Goal: Information Seeking & Learning: Learn about a topic

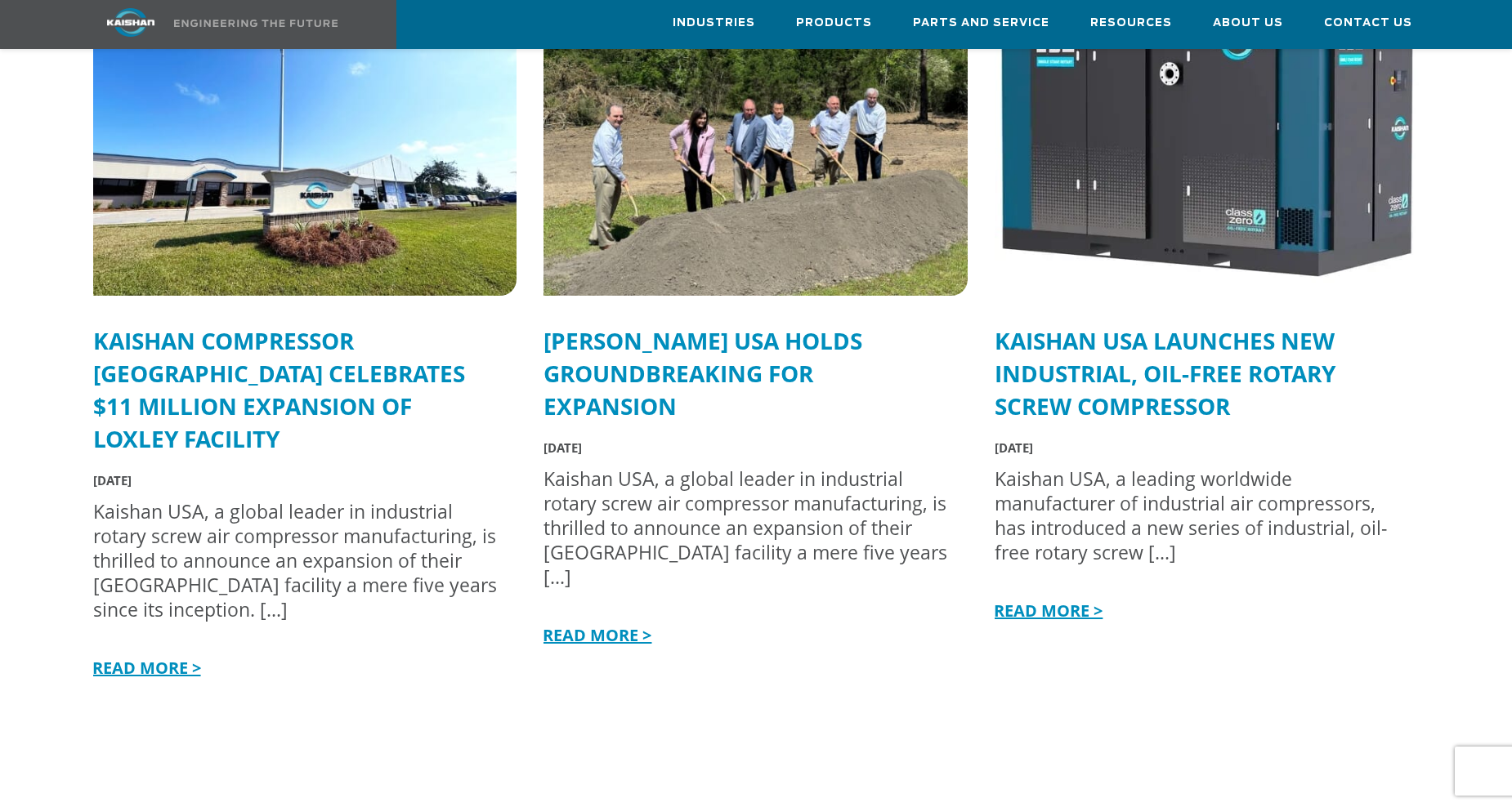
scroll to position [4167, 0]
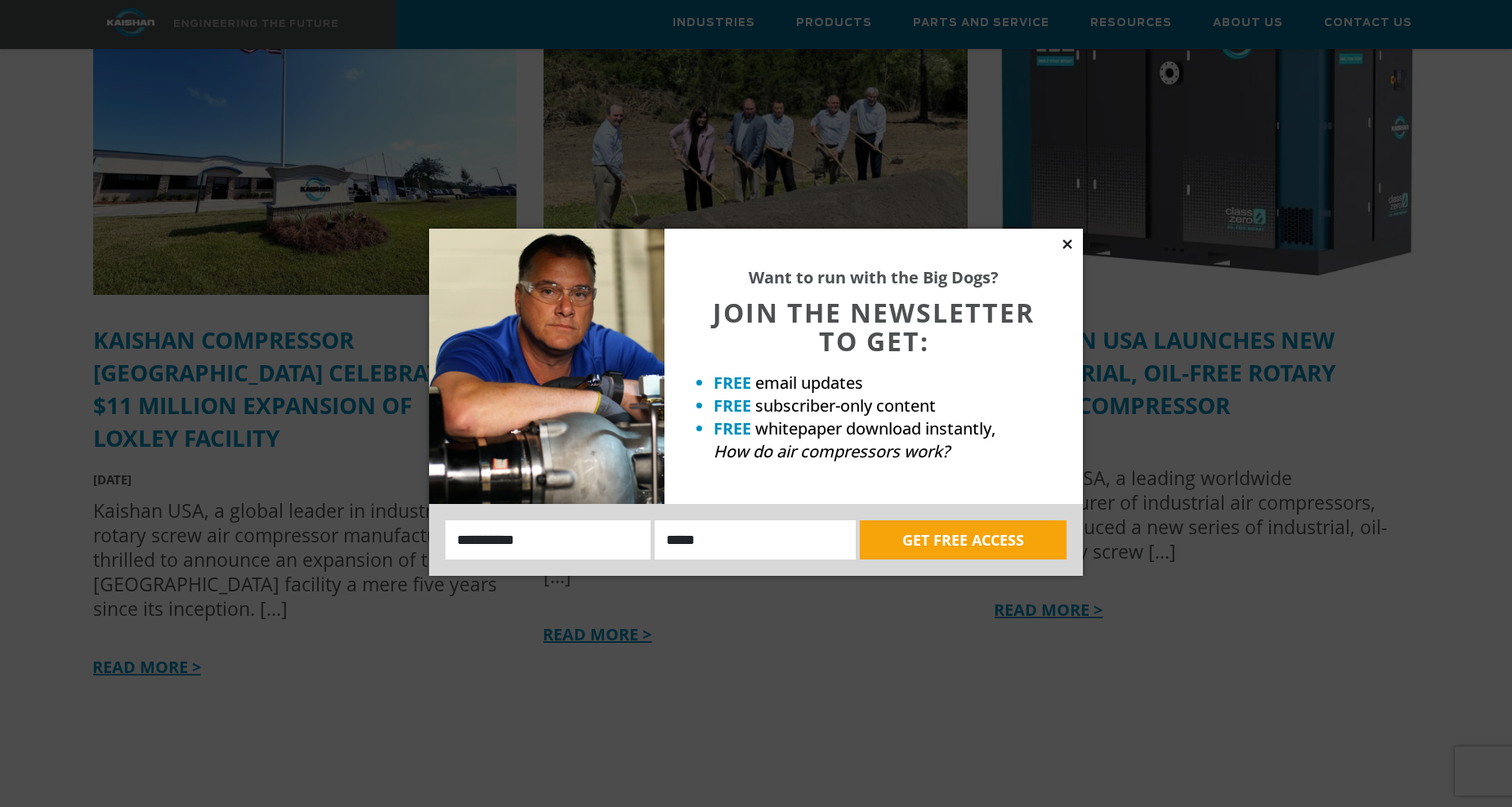
click at [1069, 240] on icon at bounding box center [1067, 244] width 15 height 15
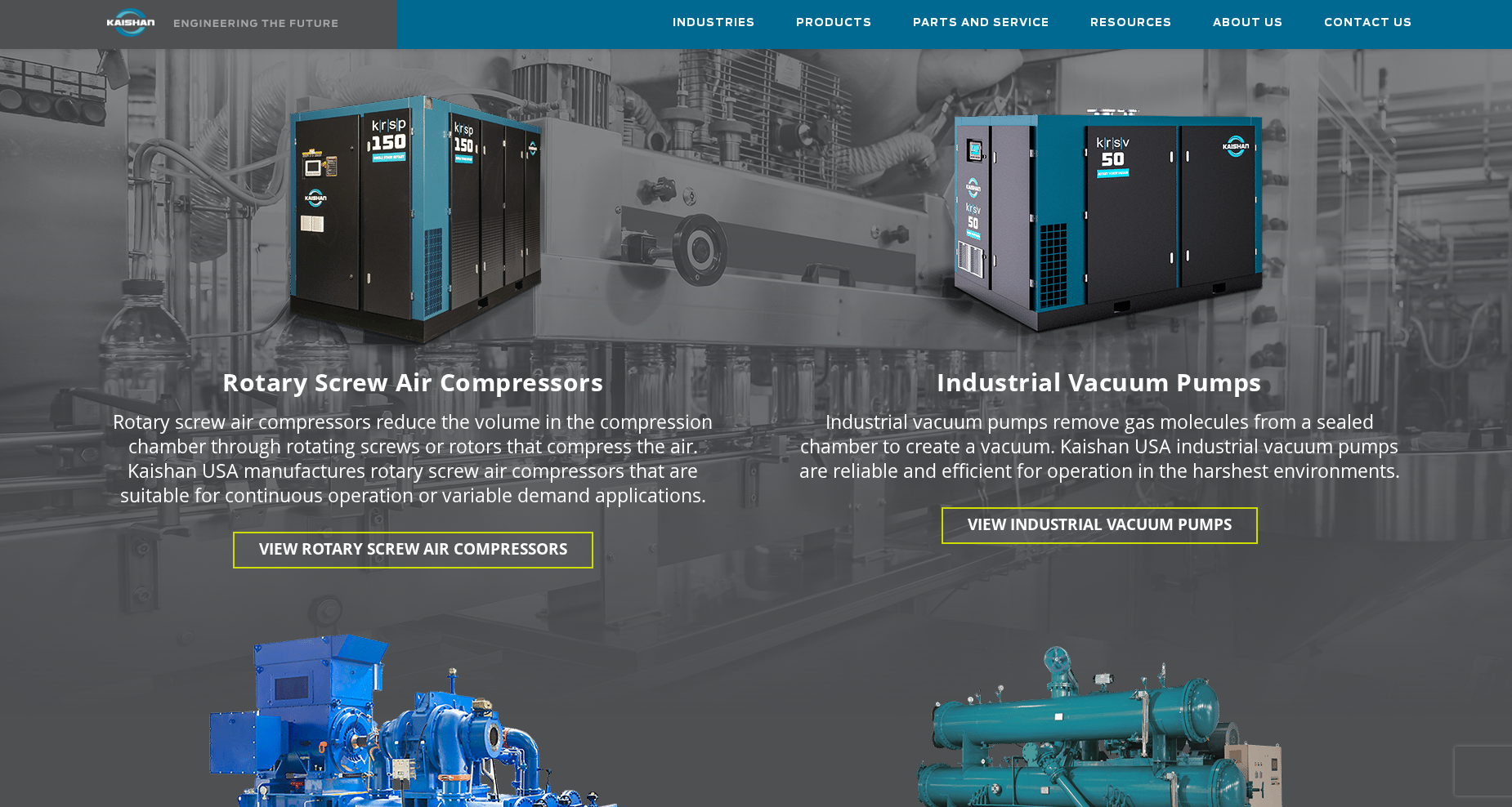
scroll to position [2160, 0]
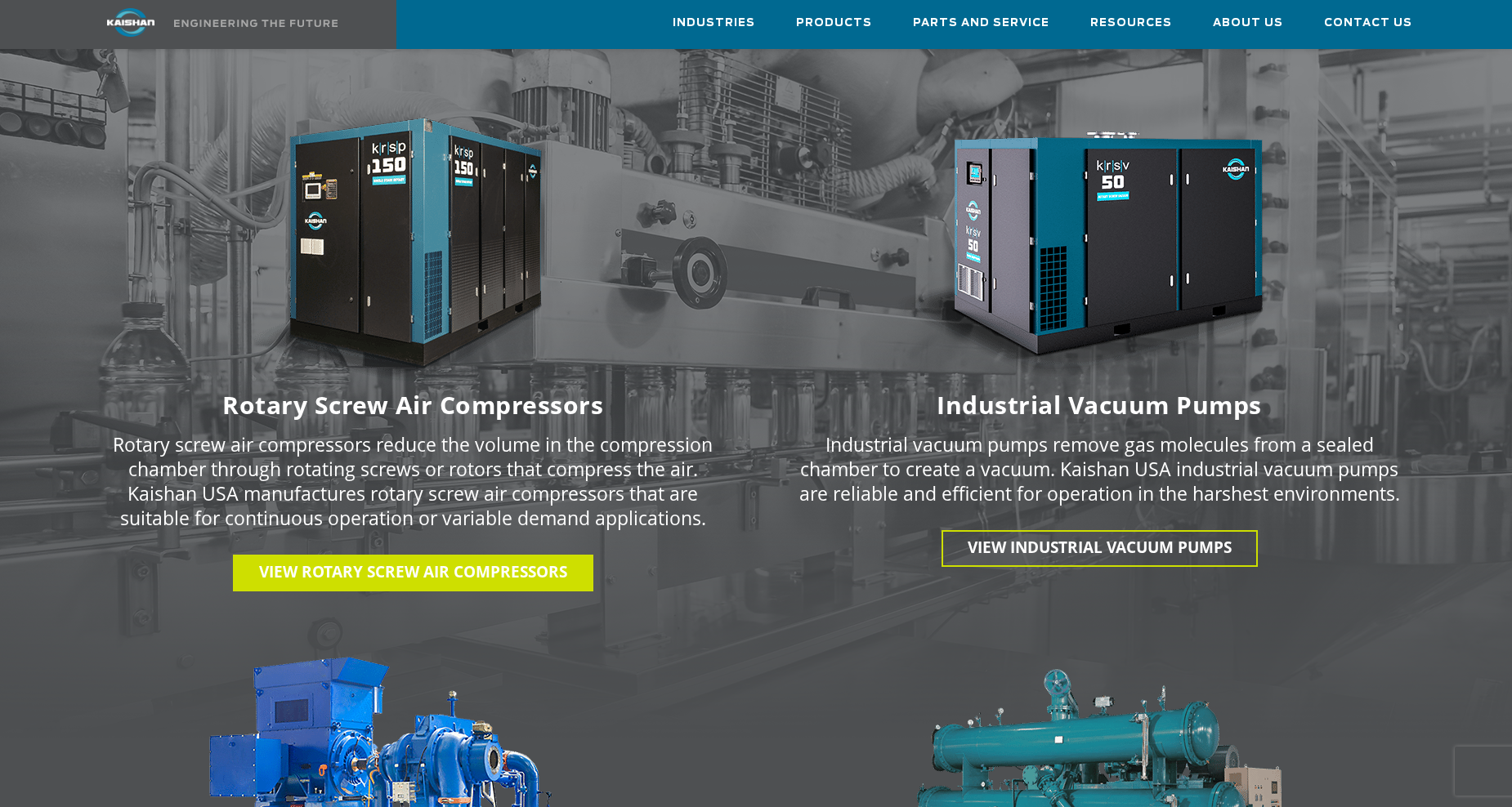
click at [386, 561] on span "View Rotary Screw Air Compressors" at bounding box center [413, 572] width 308 height 21
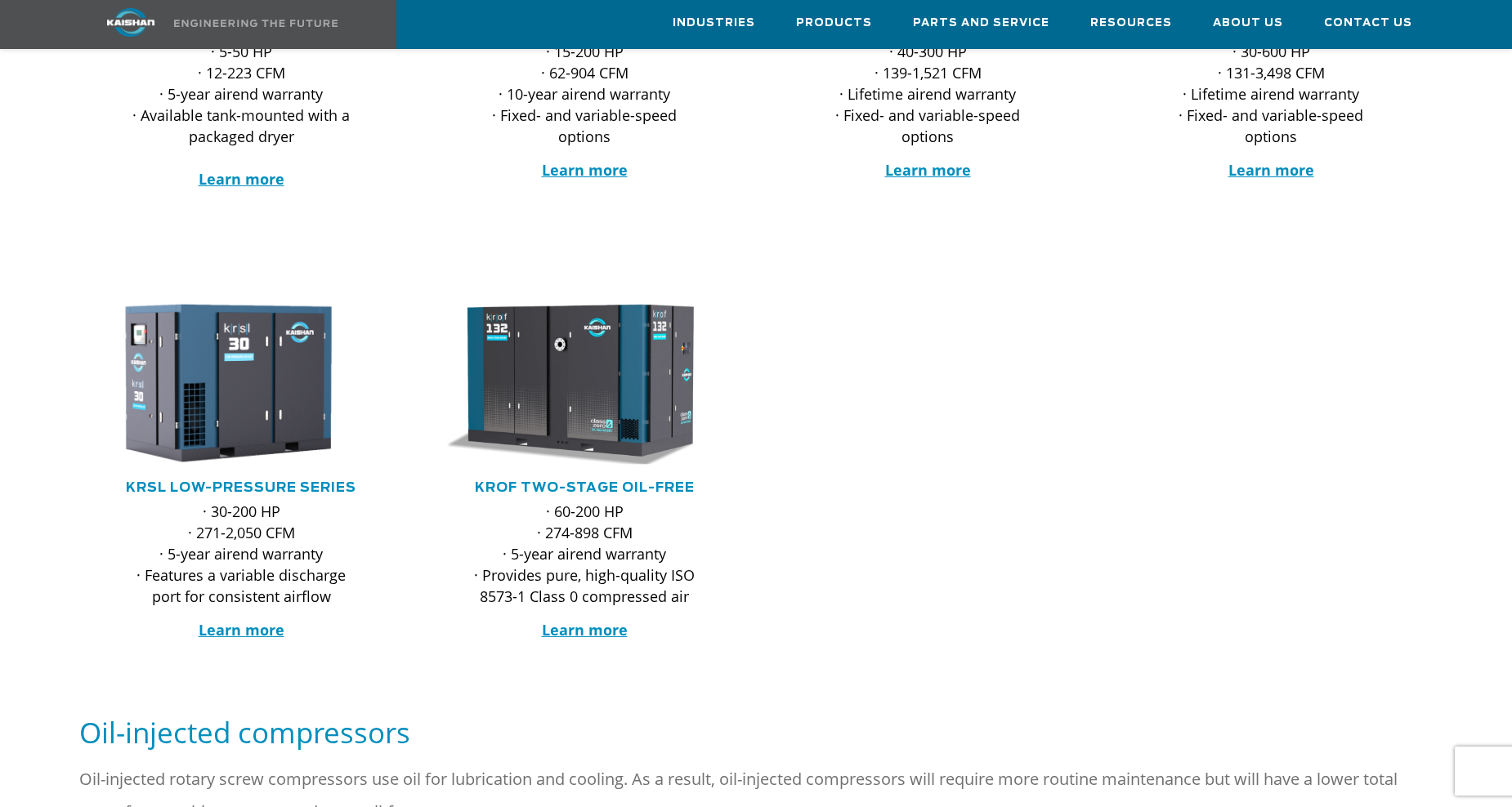
scroll to position [245, 0]
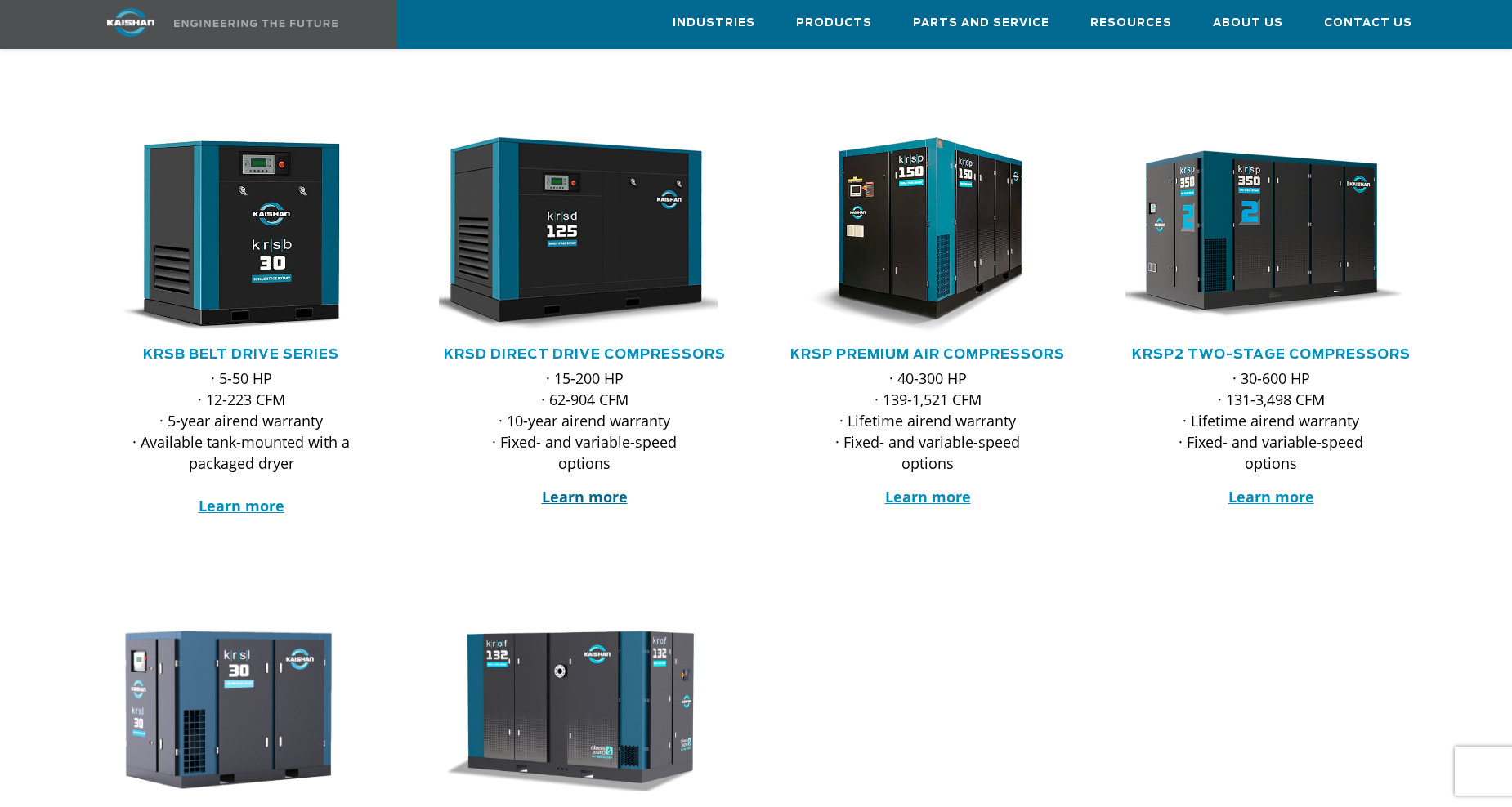
click at [603, 487] on strong "Learn more" at bounding box center [584, 497] width 86 height 19
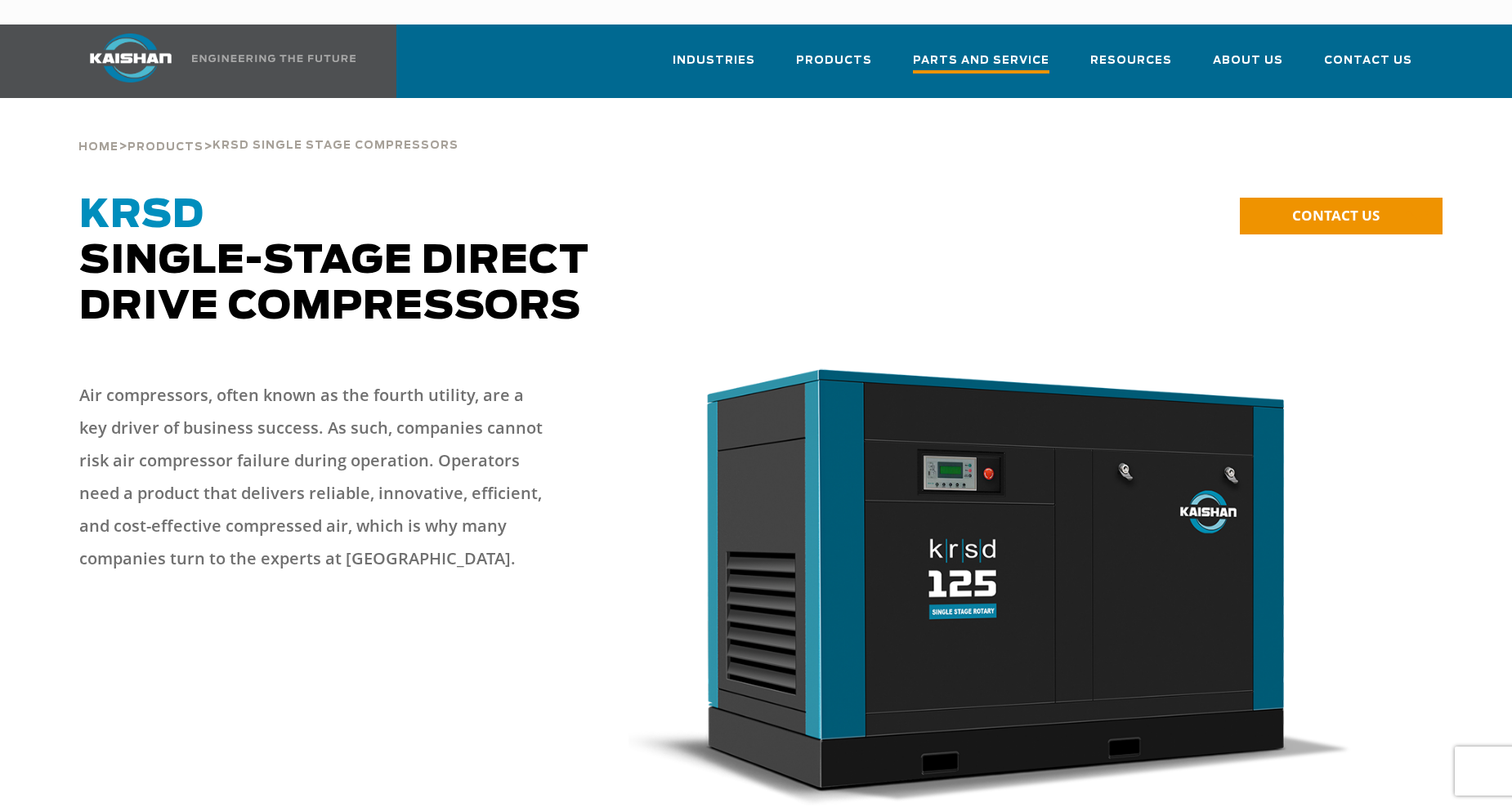
click at [946, 51] on span "Parts and Service" at bounding box center [981, 62] width 136 height 22
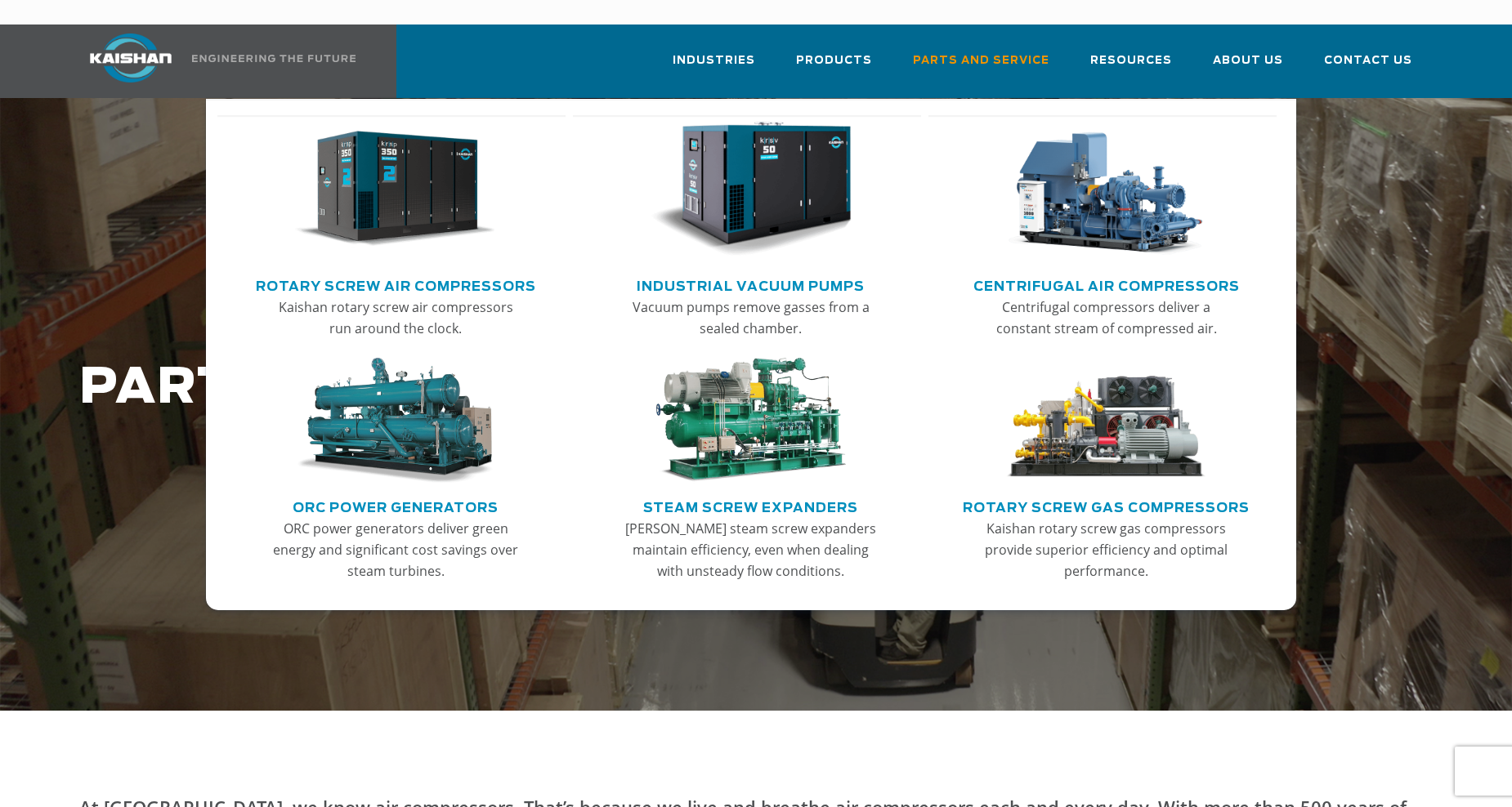
click at [411, 160] on img "Main menu" at bounding box center [395, 189] width 201 height 135
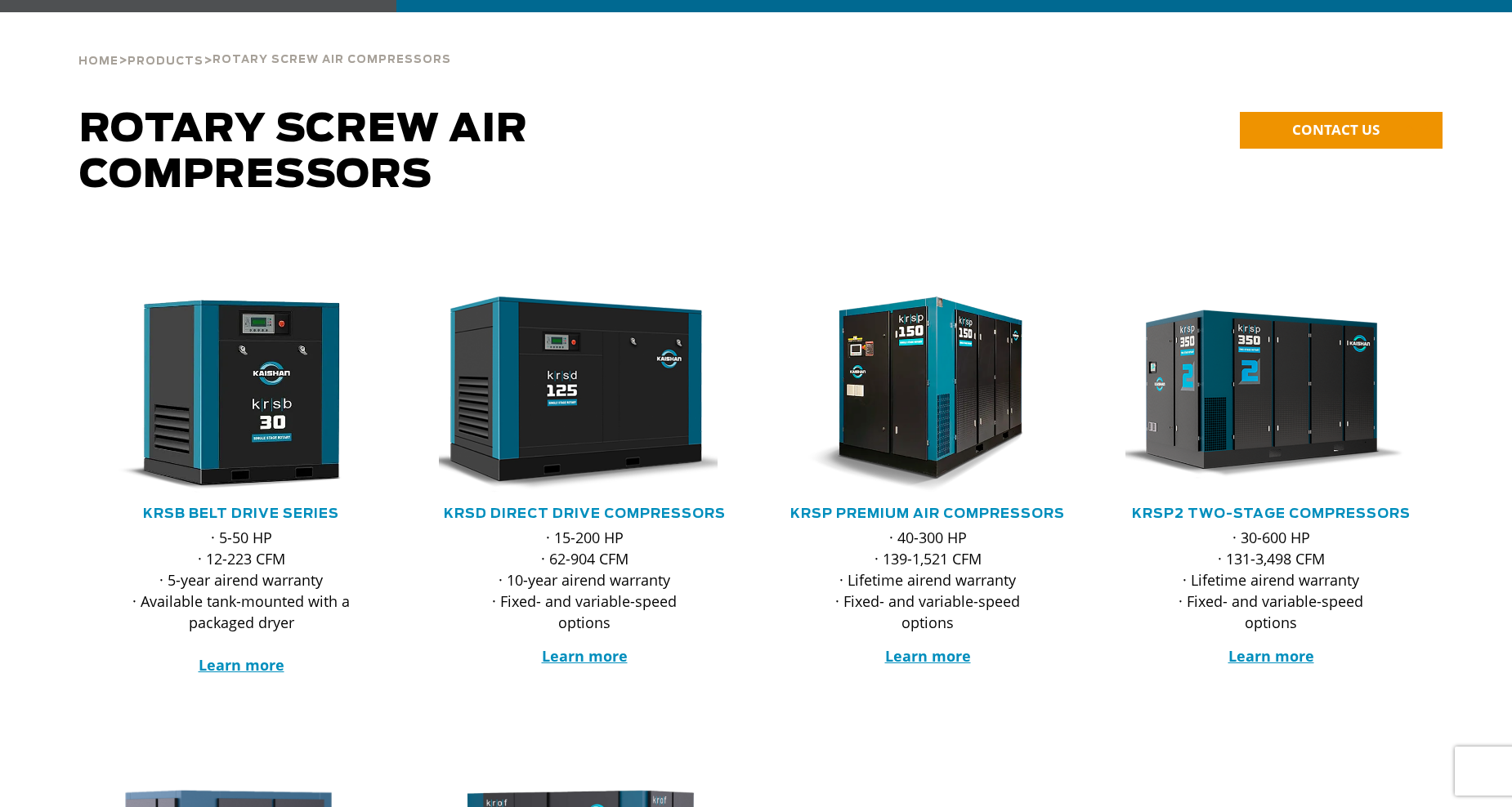
scroll to position [245, 0]
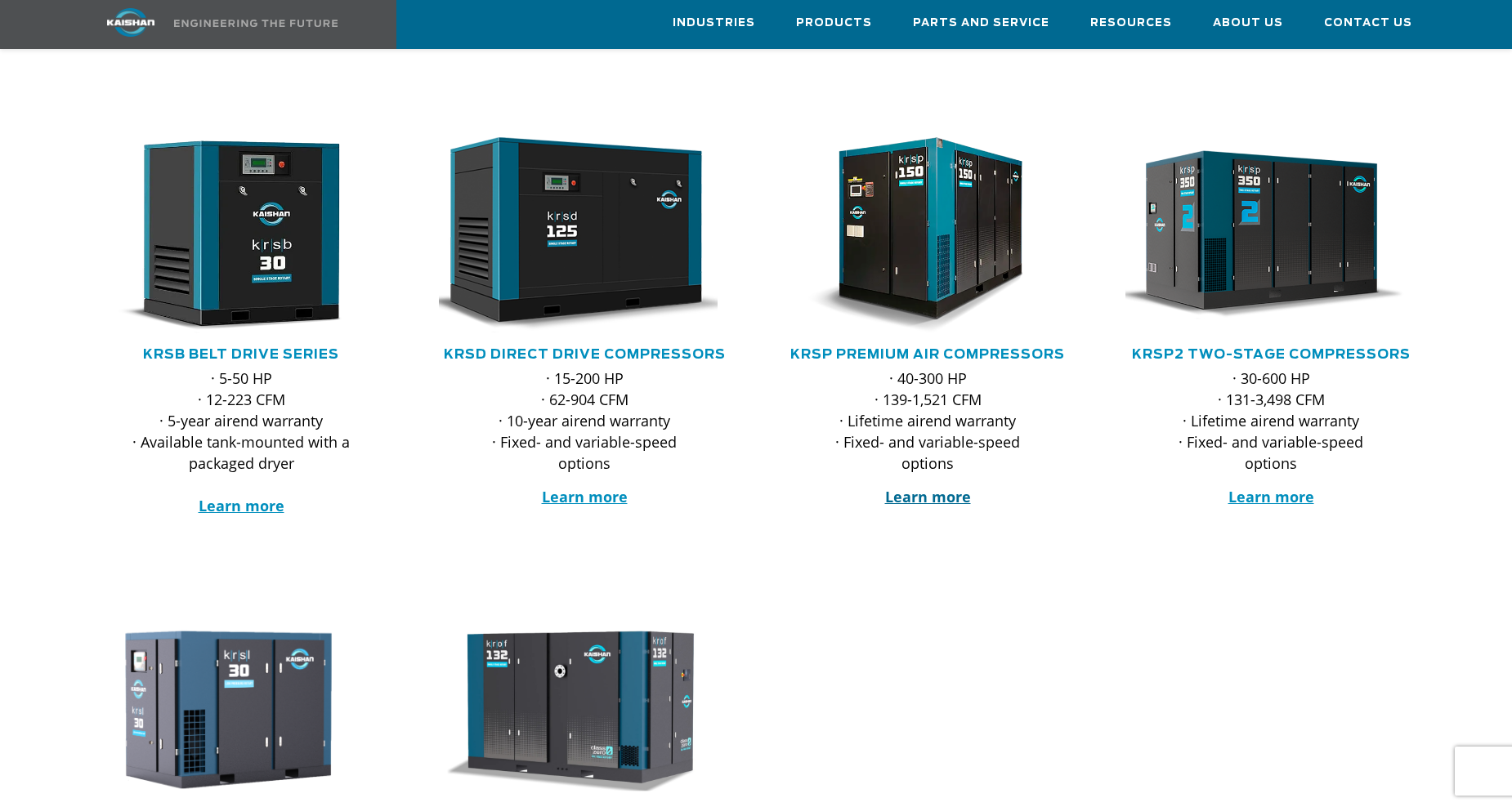
click at [913, 487] on strong "Learn more" at bounding box center [928, 497] width 86 height 19
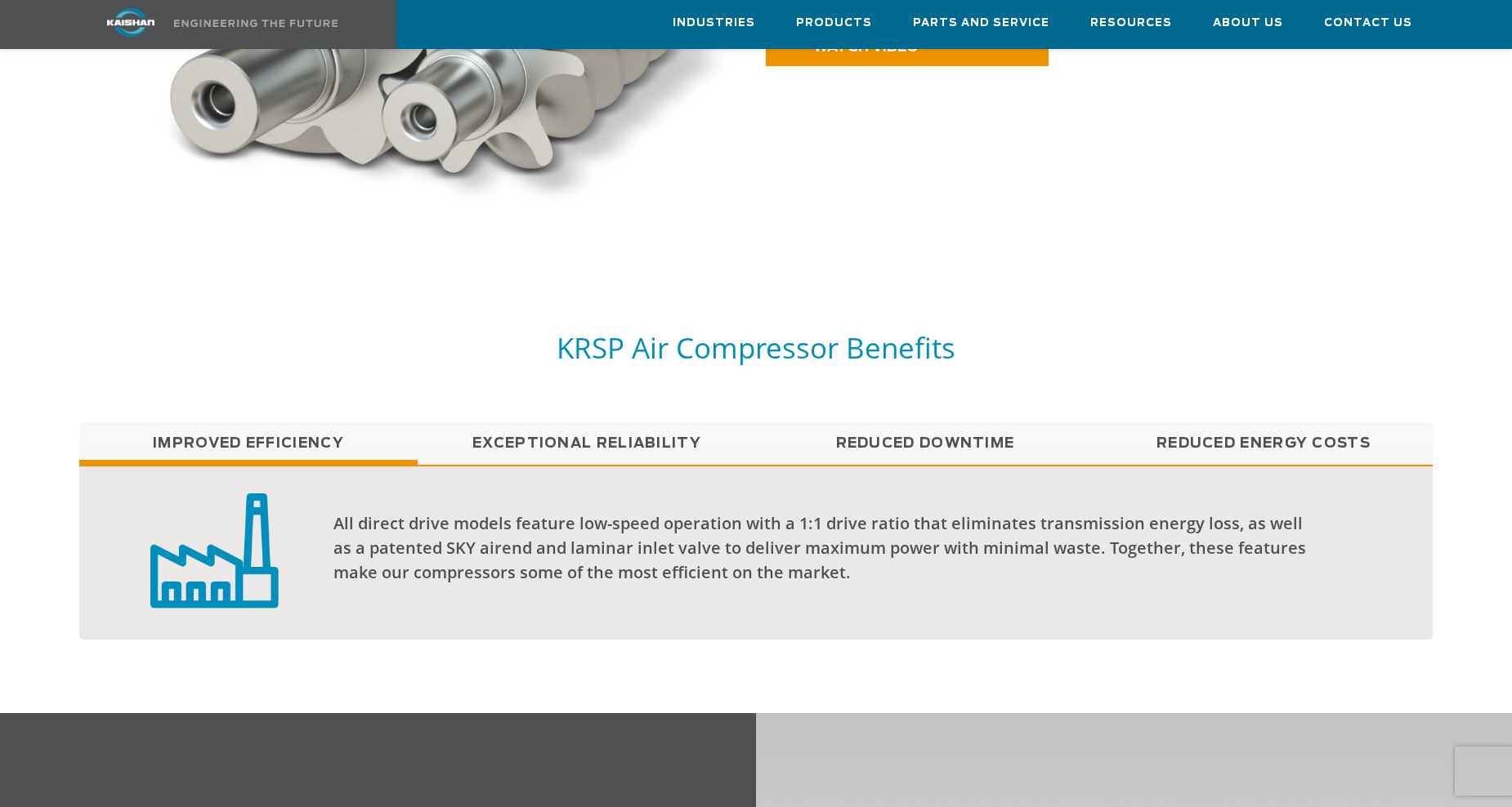
scroll to position [1307, 0]
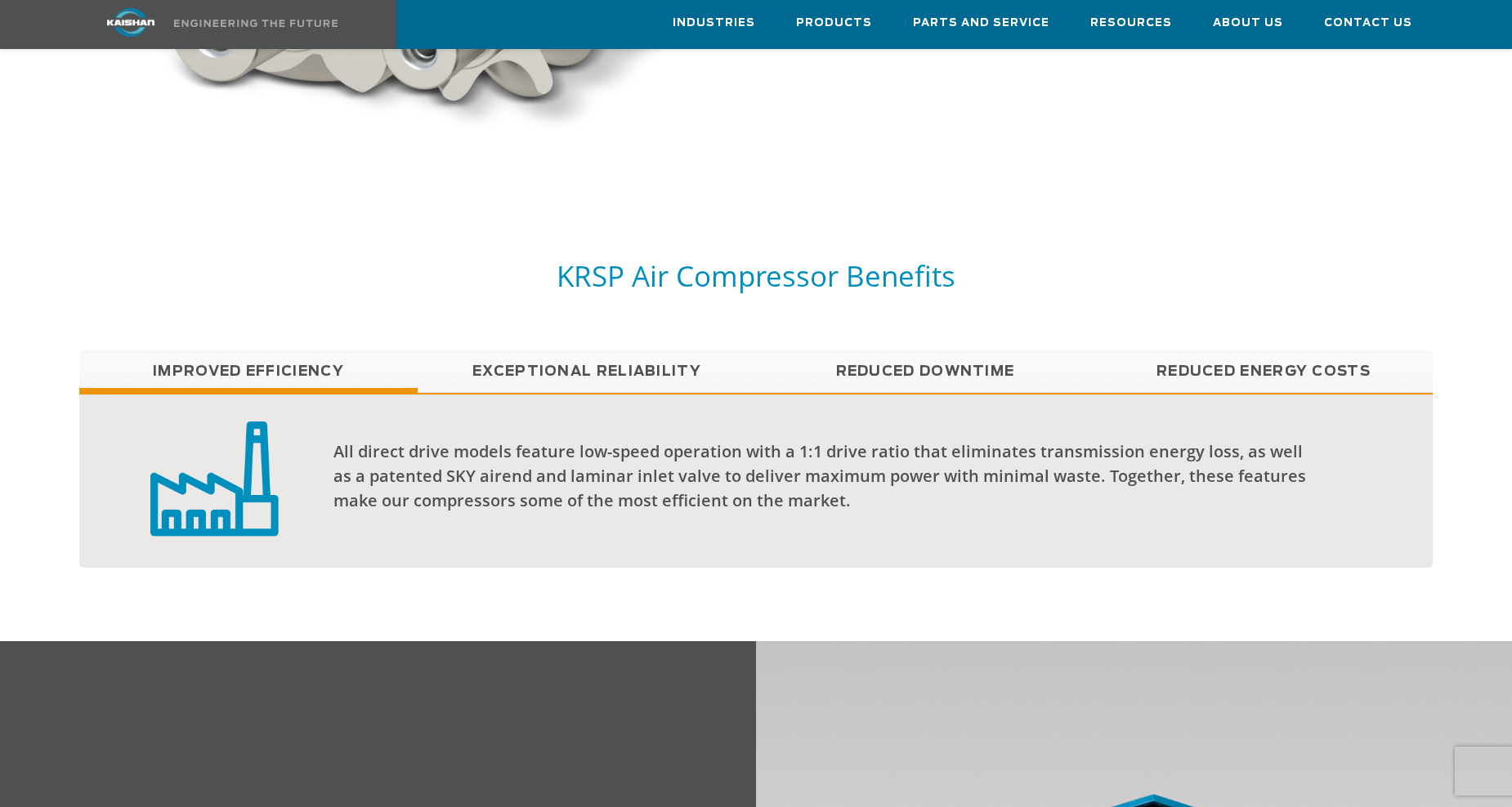
click at [509, 351] on link "Exceptional reliability" at bounding box center [586, 371] width 339 height 41
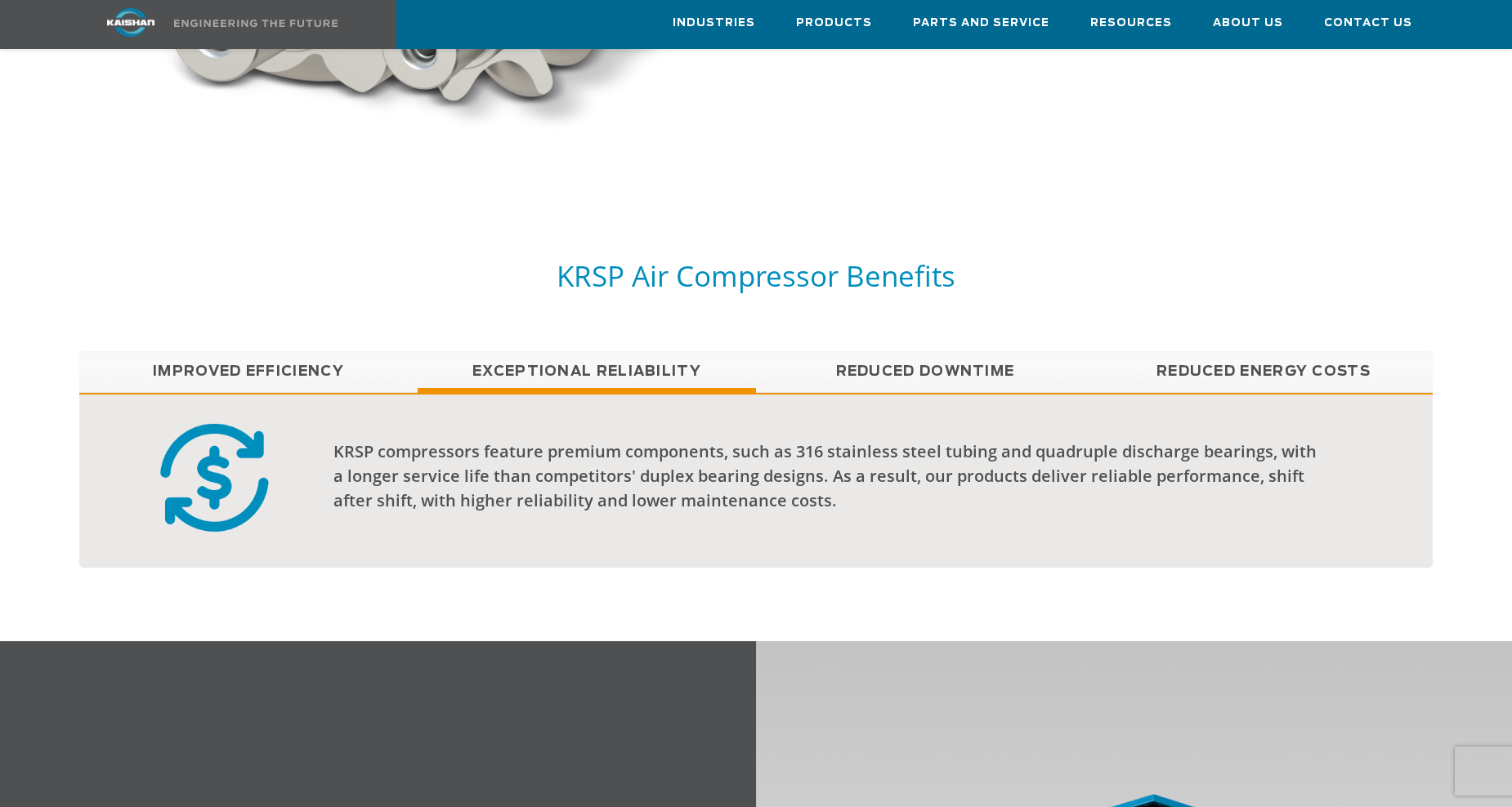
click at [878, 351] on link "Reduced Downtime" at bounding box center [925, 371] width 339 height 41
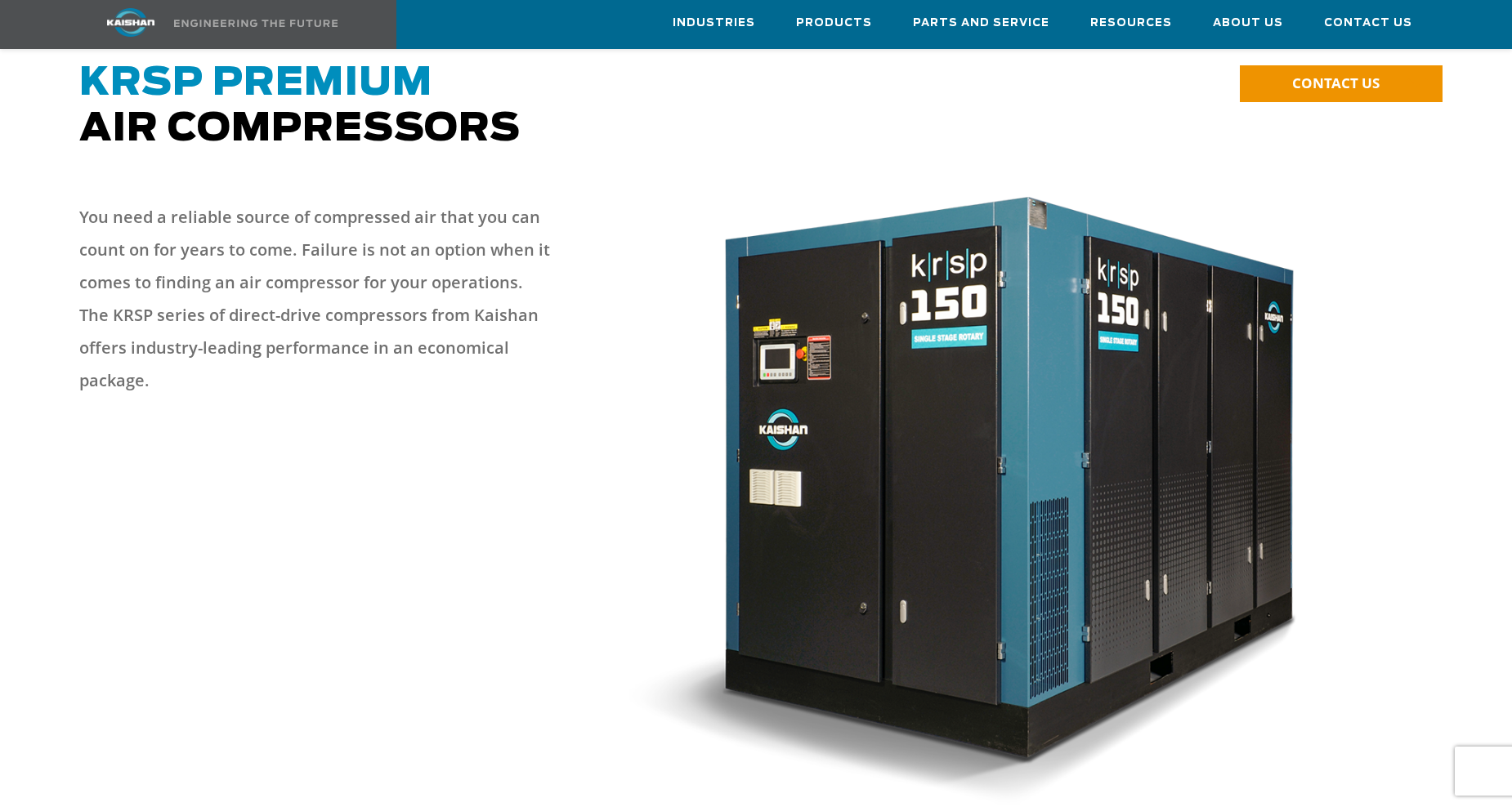
scroll to position [0, 0]
